Goal: Transaction & Acquisition: Purchase product/service

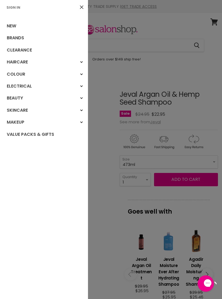
click at [17, 39] on link "Brands" at bounding box center [44, 38] width 88 height 12
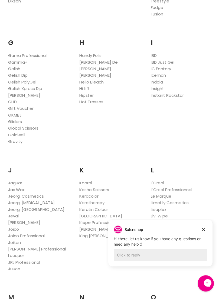
scroll to position [416, 0]
click at [15, 213] on link "Jeval" at bounding box center [13, 216] width 11 height 6
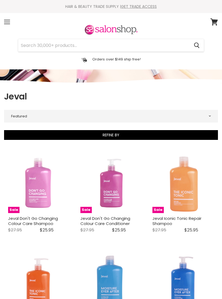
select select "manual"
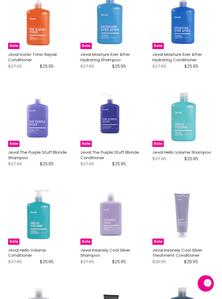
scroll to position [261, 0]
click at [212, 206] on img "Main content" at bounding box center [182, 213] width 61 height 61
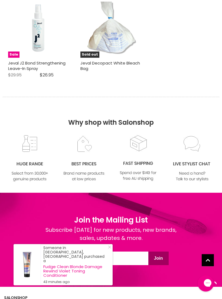
scroll to position [1612, 0]
type input "!"
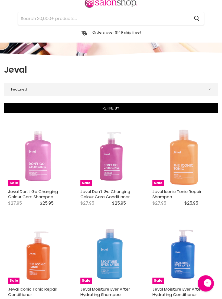
scroll to position [0, 0]
